Goal: Task Accomplishment & Management: Use online tool/utility

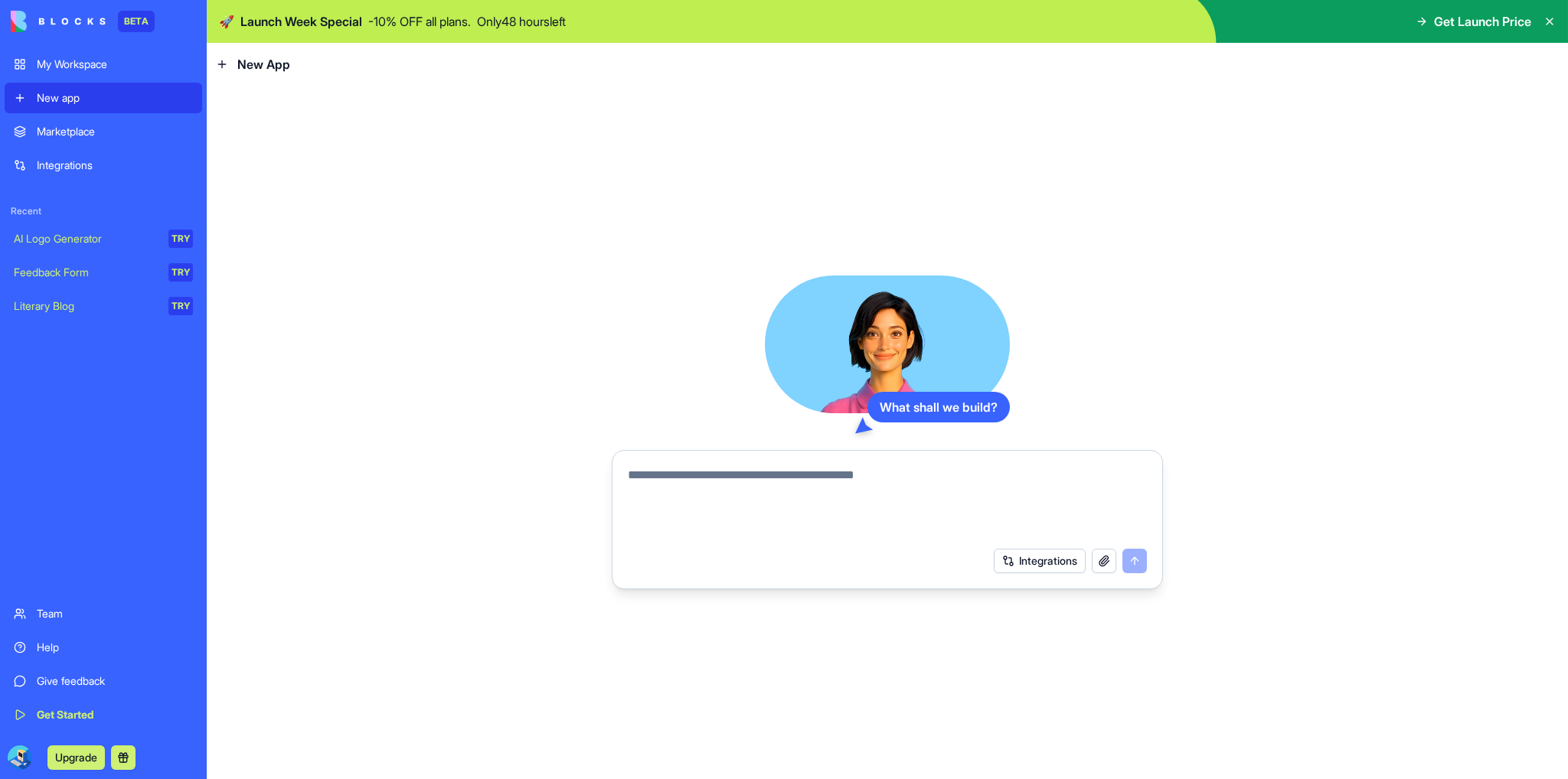
click at [814, 493] on textarea at bounding box center [887, 503] width 519 height 74
click at [713, 475] on textarea "**********" at bounding box center [887, 503] width 519 height 74
type textarea "**********"
click at [1013, 556] on button "Integrations" at bounding box center [1040, 561] width 92 height 25
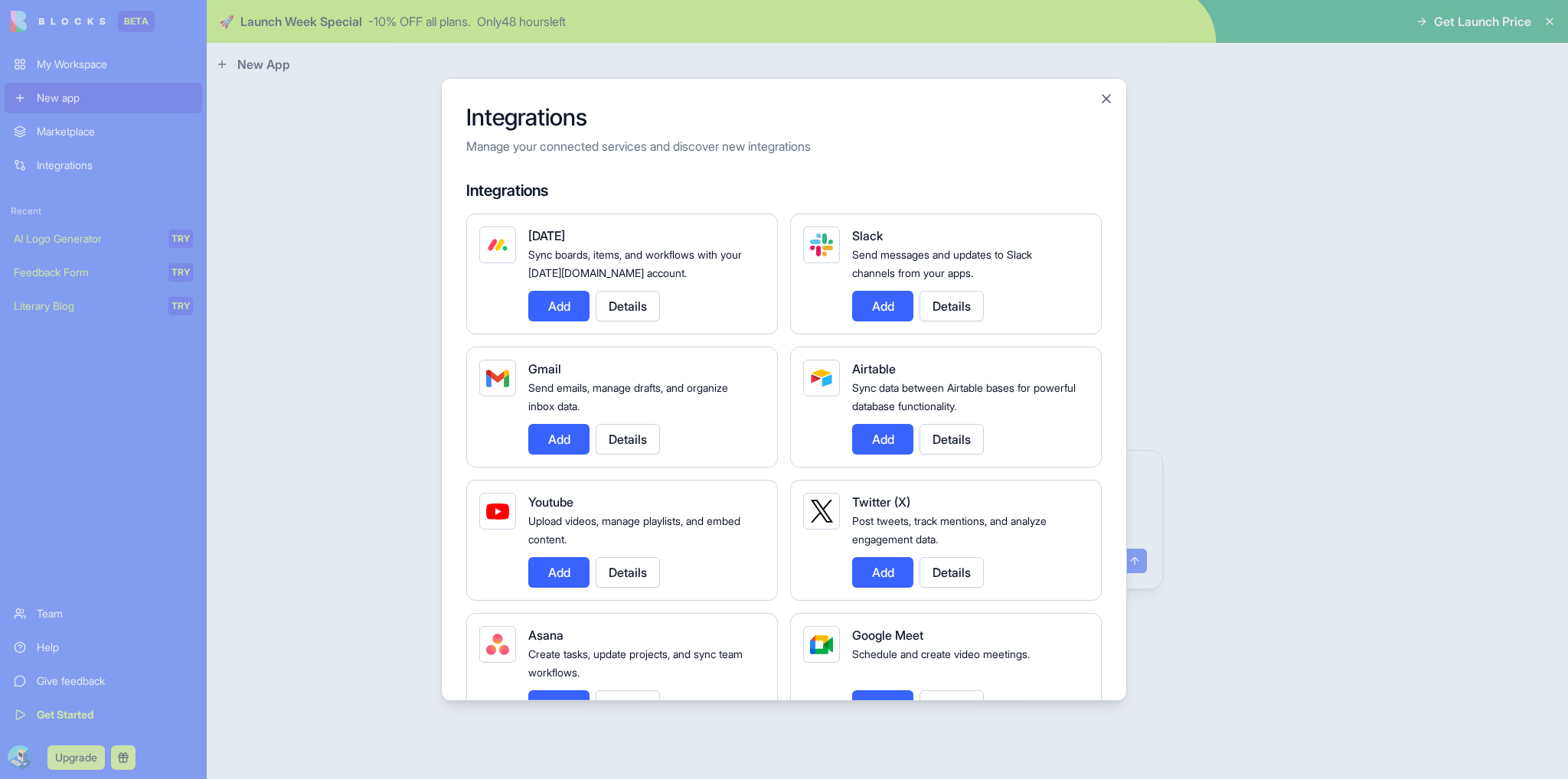
click at [549, 442] on button "Add" at bounding box center [559, 439] width 61 height 31
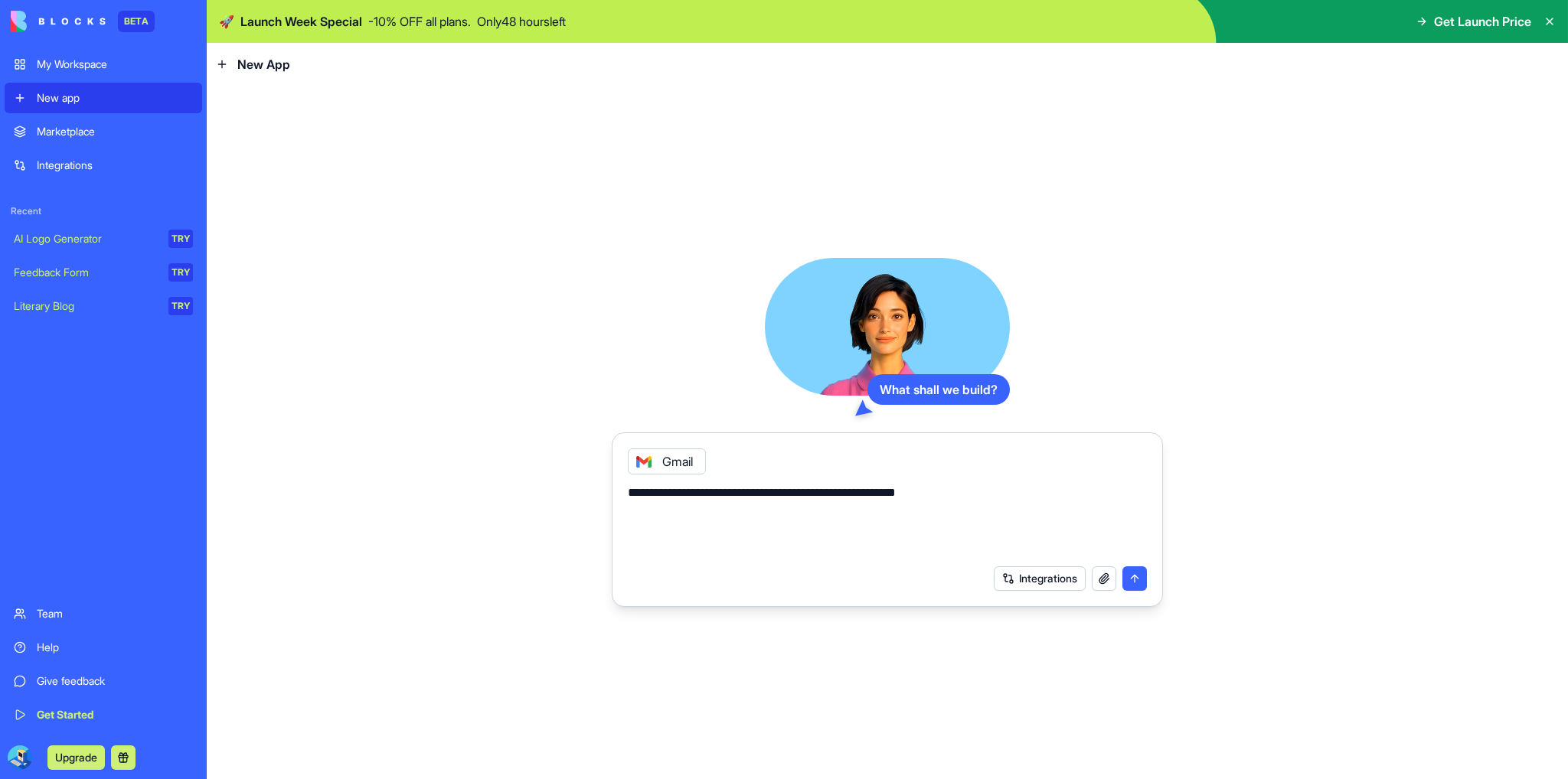
click at [1031, 567] on button "Integrations" at bounding box center [1040, 578] width 92 height 25
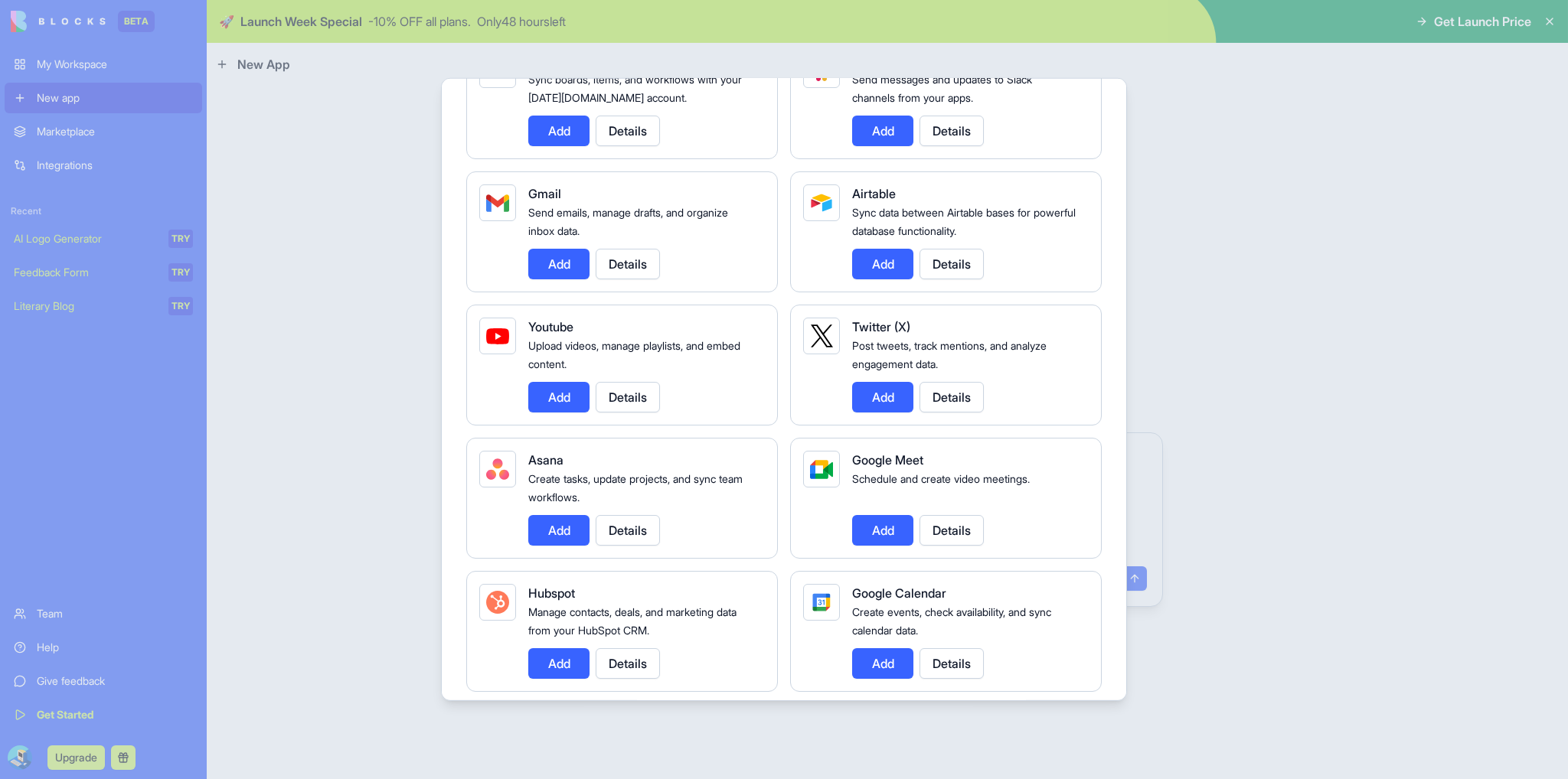
scroll to position [229, 0]
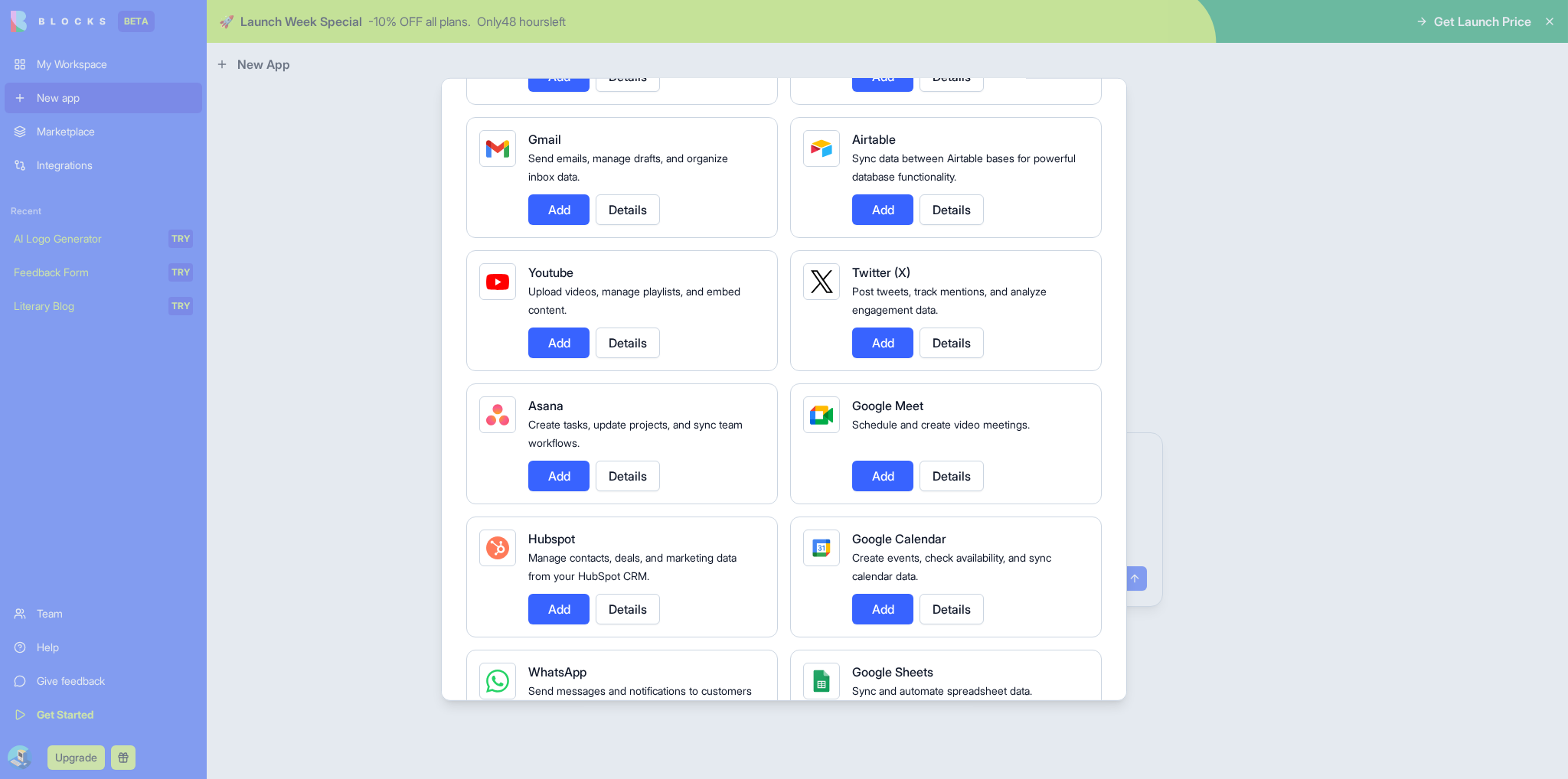
click at [882, 480] on button "Add" at bounding box center [882, 476] width 61 height 31
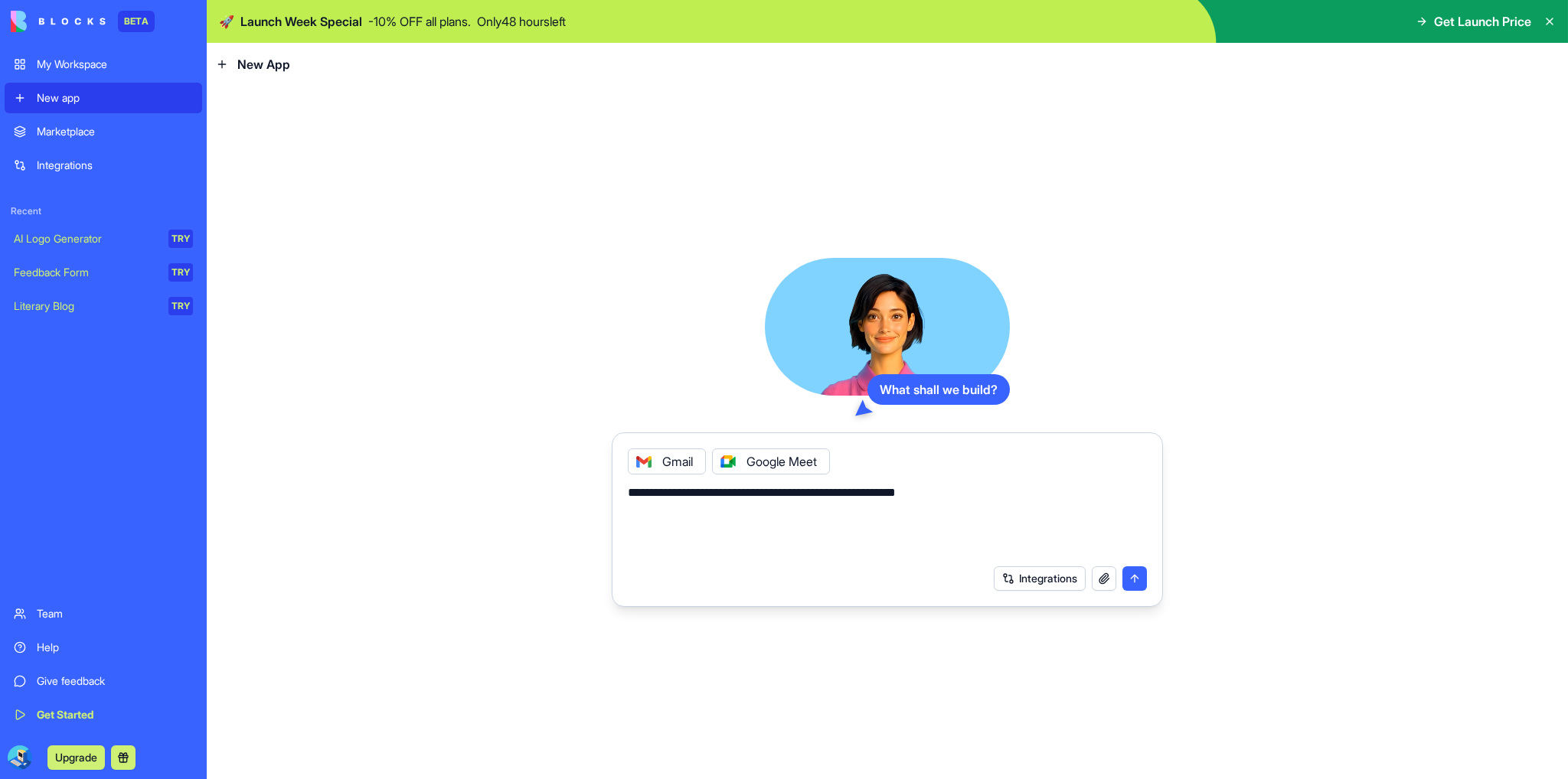
click at [1028, 577] on button "Integrations" at bounding box center [1040, 578] width 92 height 25
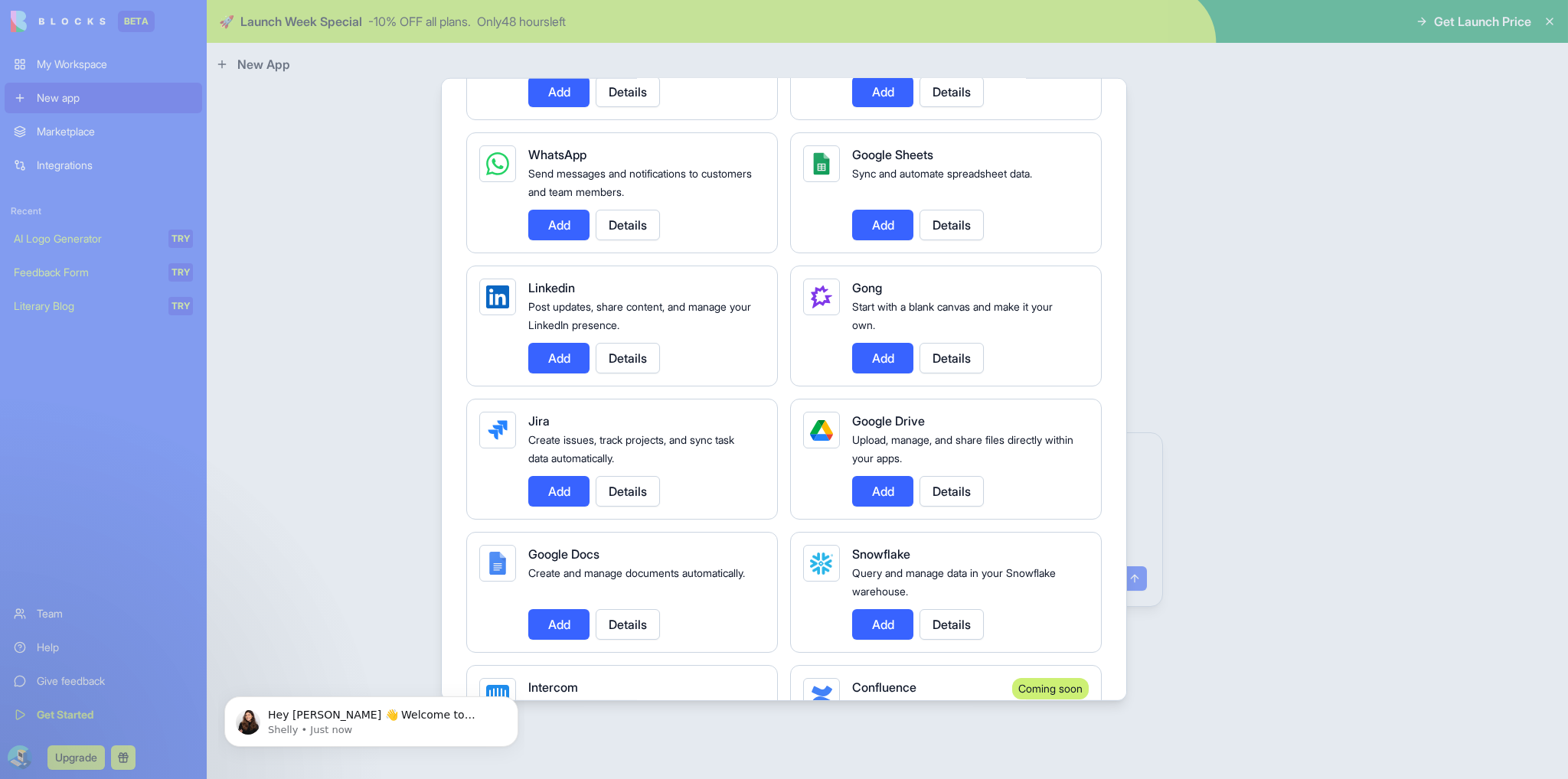
scroll to position [689, 0]
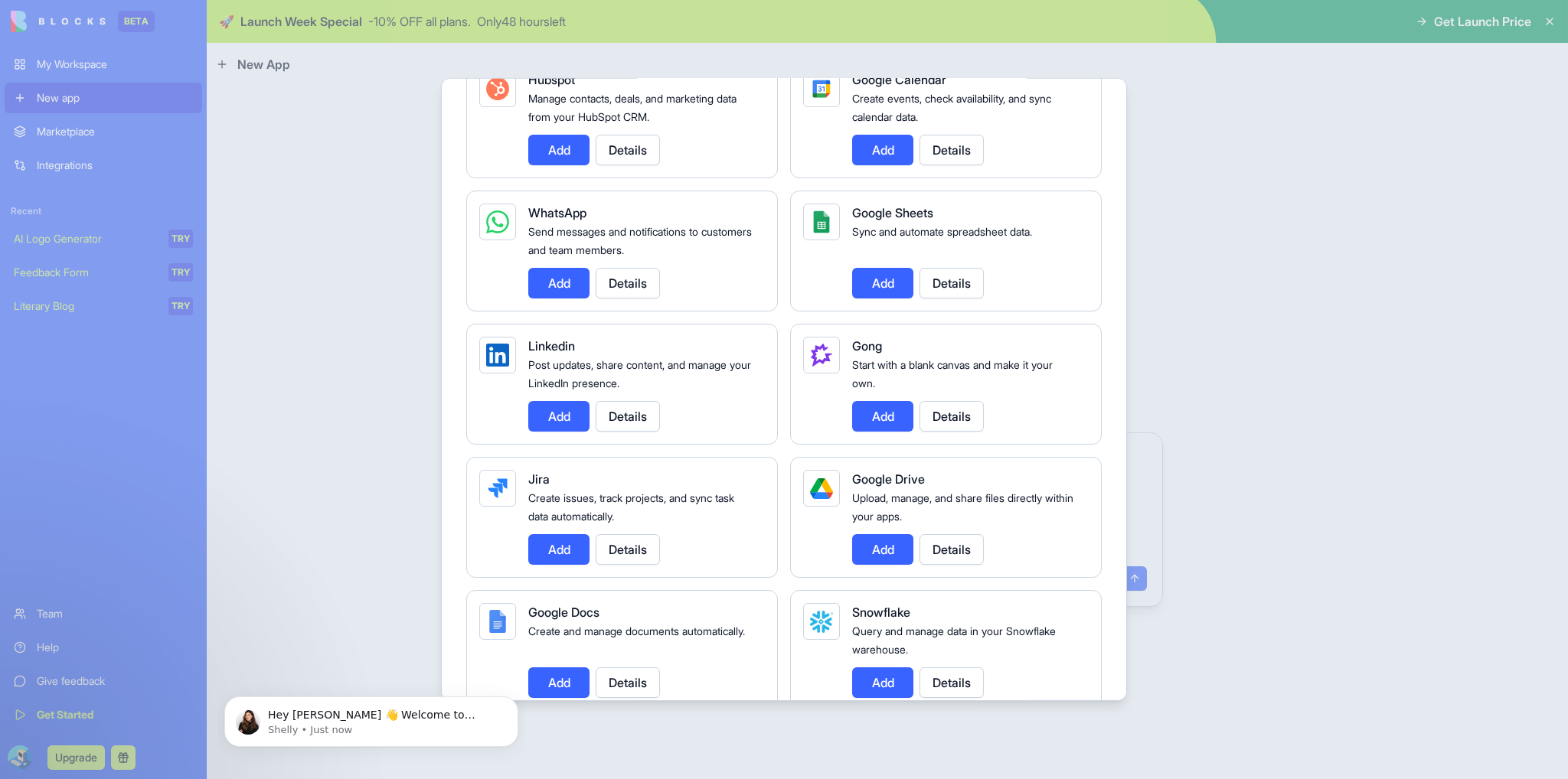
click at [570, 277] on button "Add" at bounding box center [559, 283] width 61 height 31
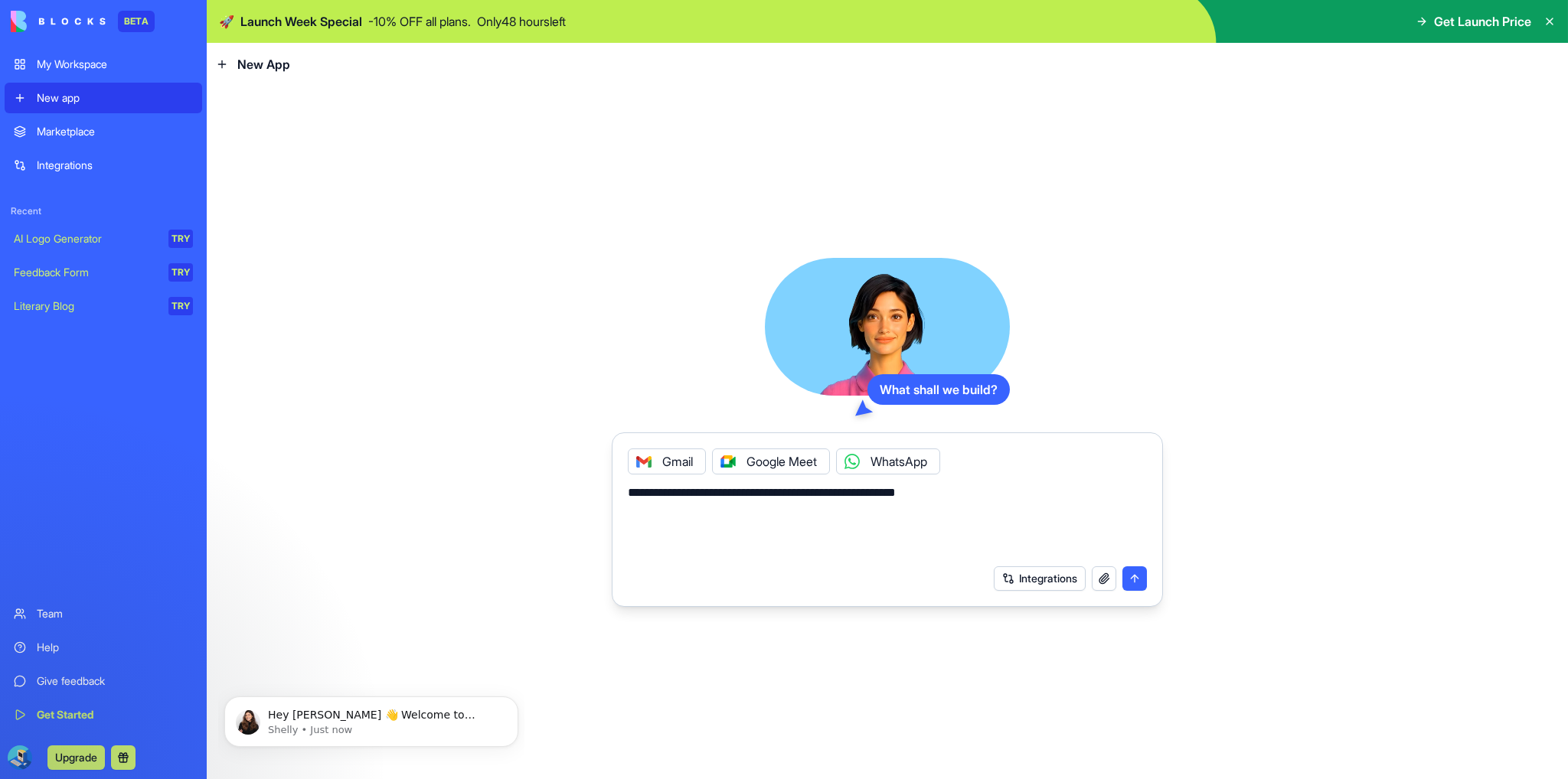
click at [1136, 577] on button "submit" at bounding box center [1135, 578] width 25 height 25
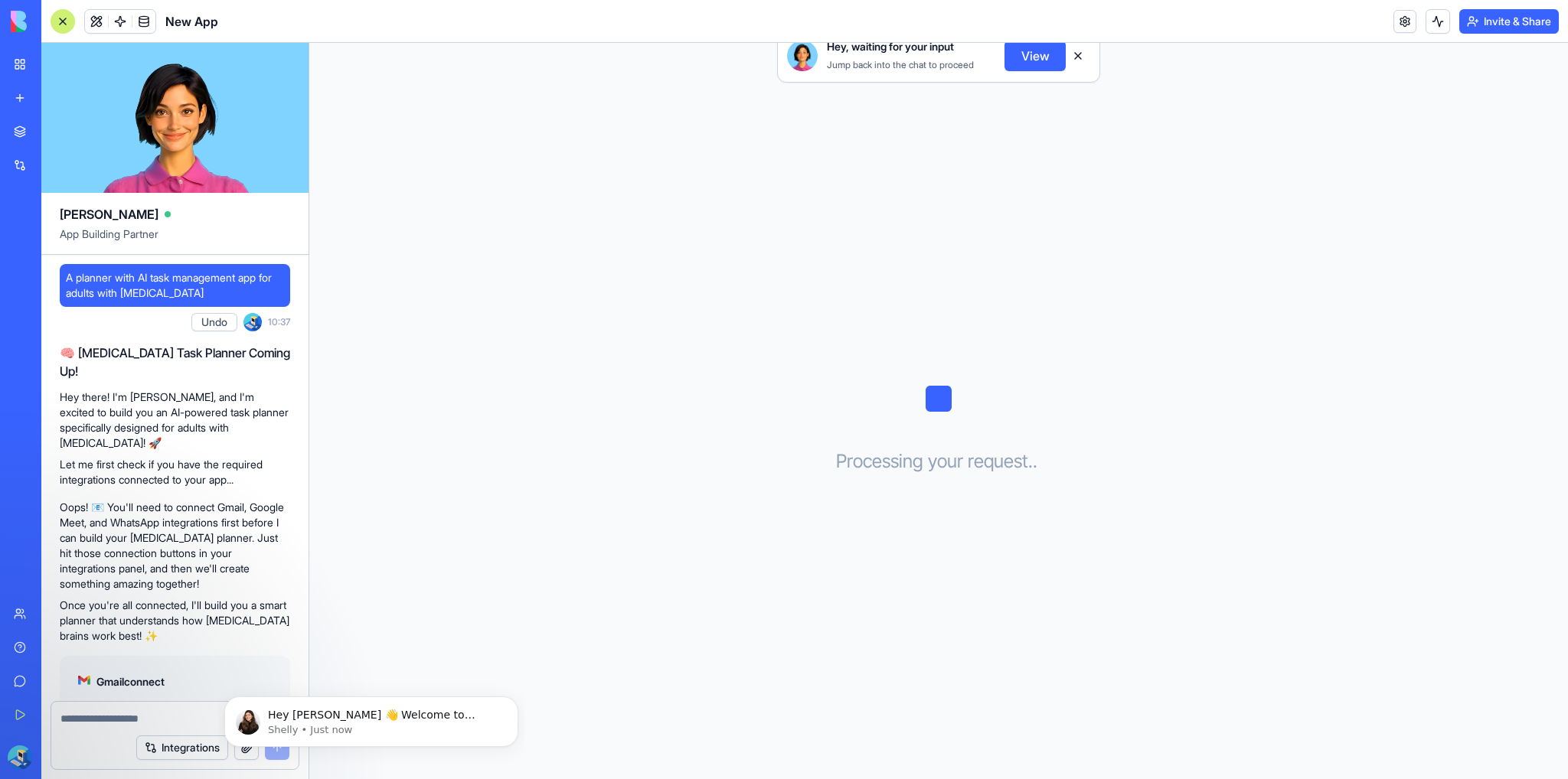
scroll to position [313, 0]
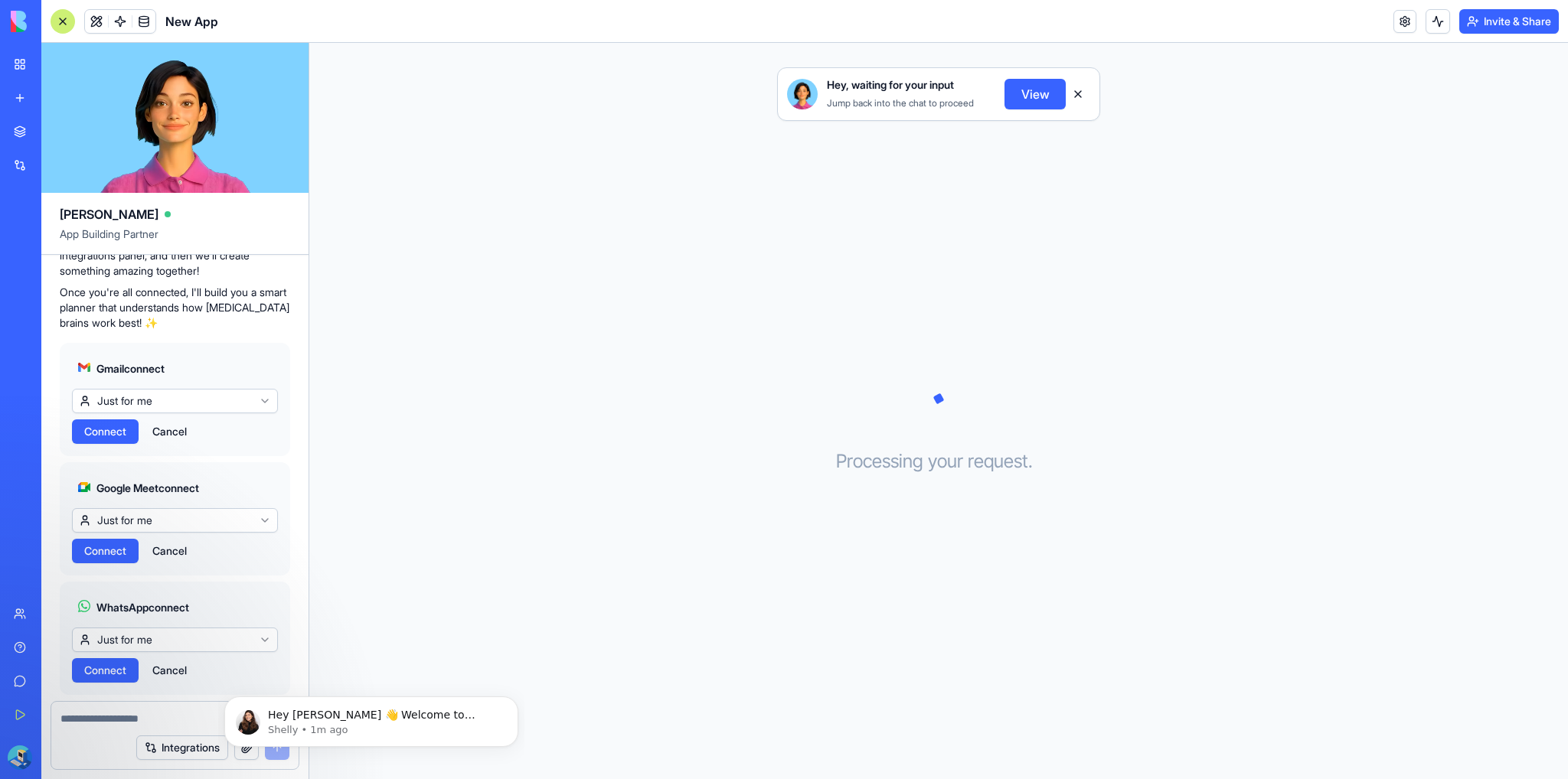
click at [113, 424] on span "Connect" at bounding box center [105, 432] width 42 height 15
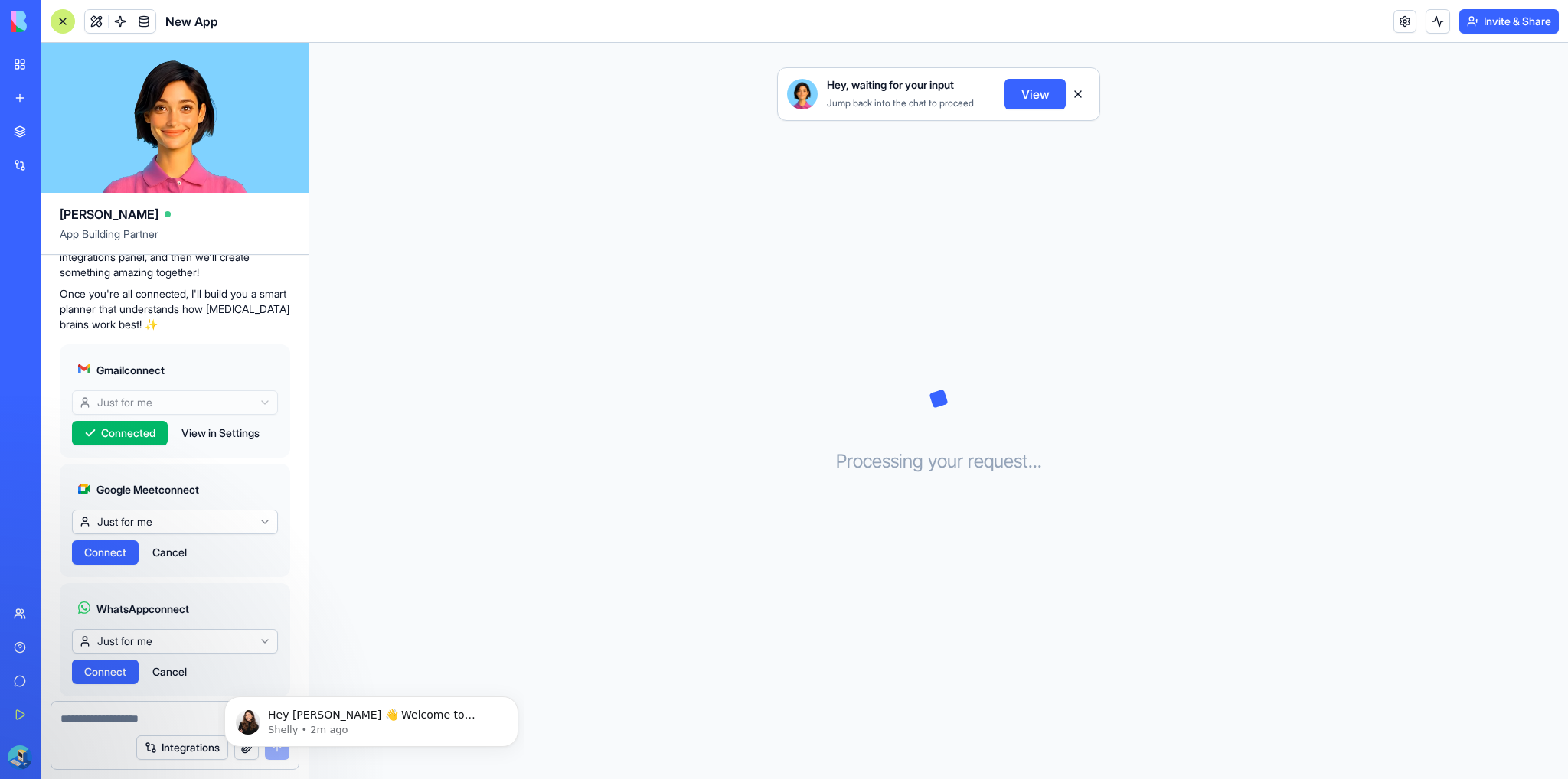
scroll to position [313, 0]
click at [110, 543] on span "Connect" at bounding box center [105, 551] width 42 height 15
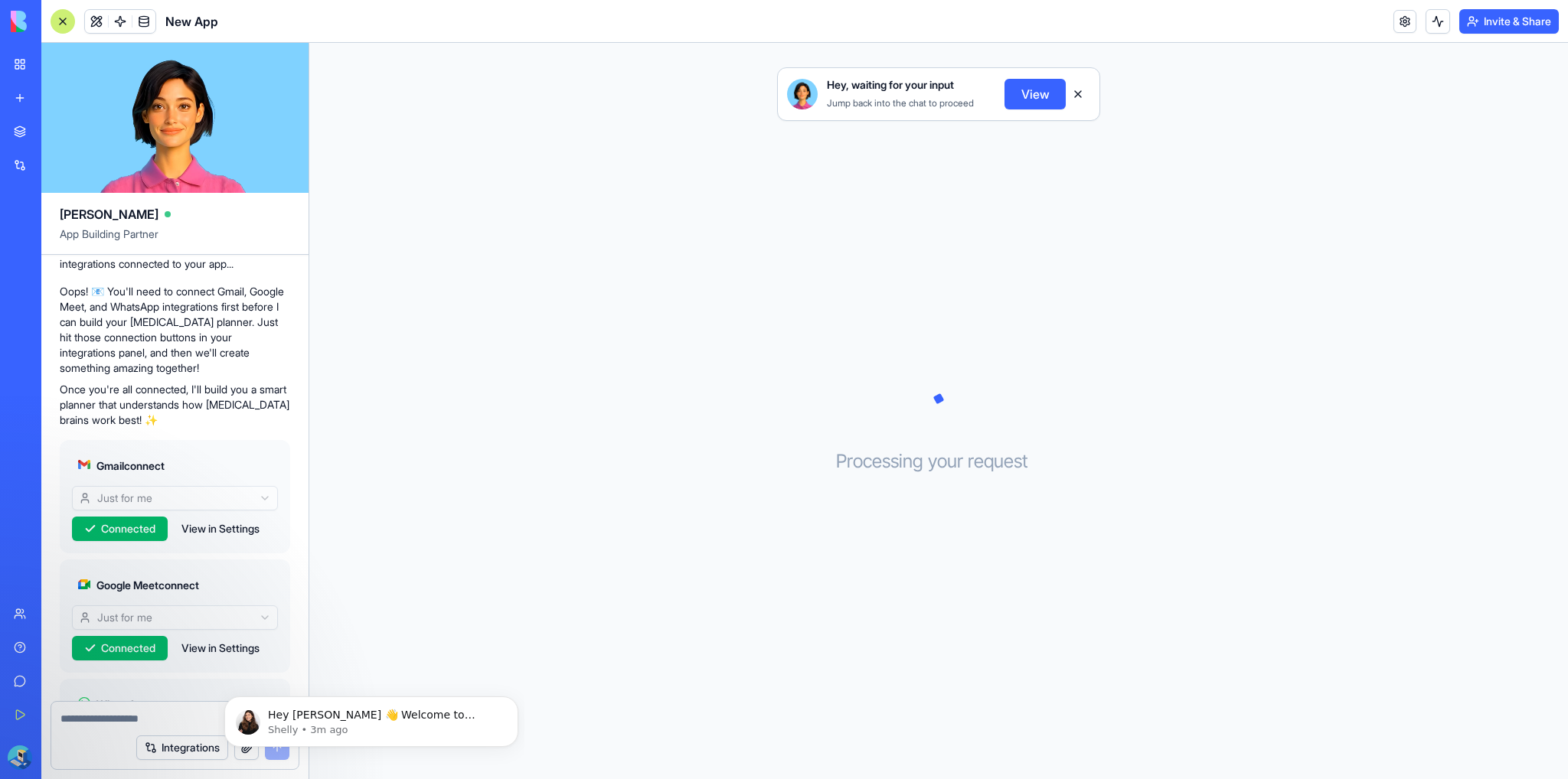
scroll to position [313, 0]
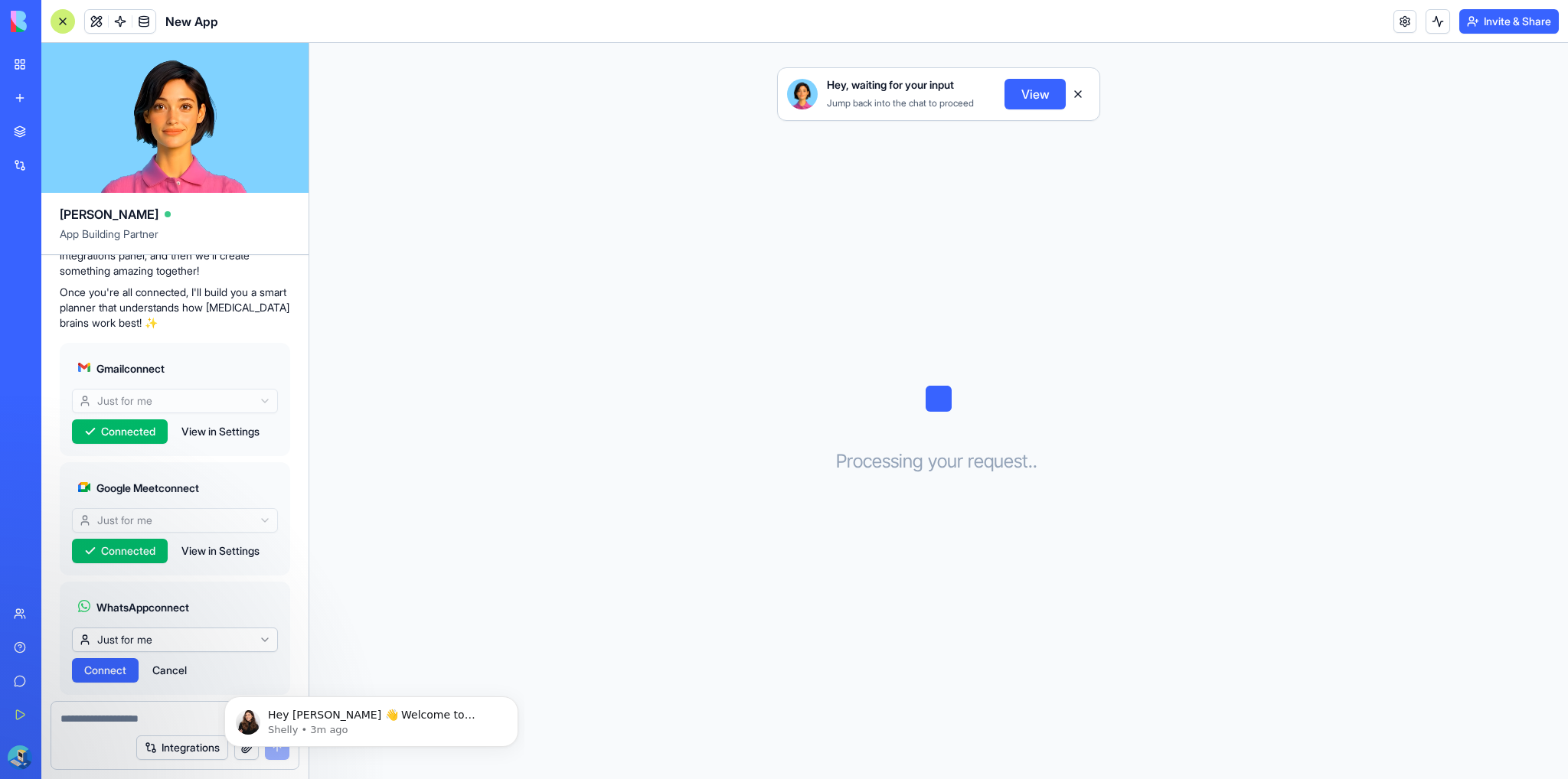
drag, startPoint x: 175, startPoint y: 635, endPoint x: 186, endPoint y: 635, distance: 11.0
click at [175, 658] on button "Cancel" at bounding box center [169, 670] width 50 height 25
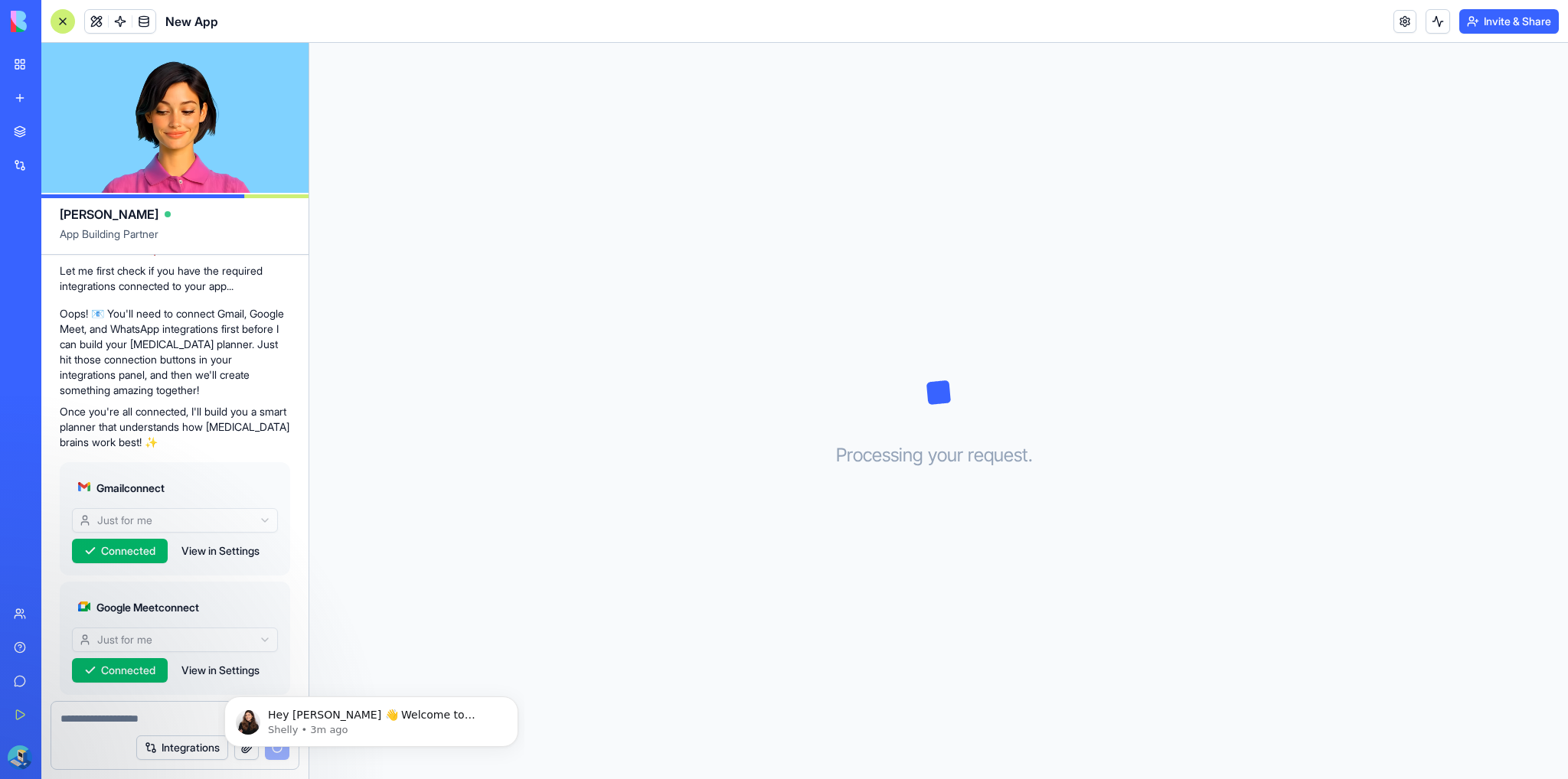
scroll to position [236, 0]
